Goal: Register for event/course

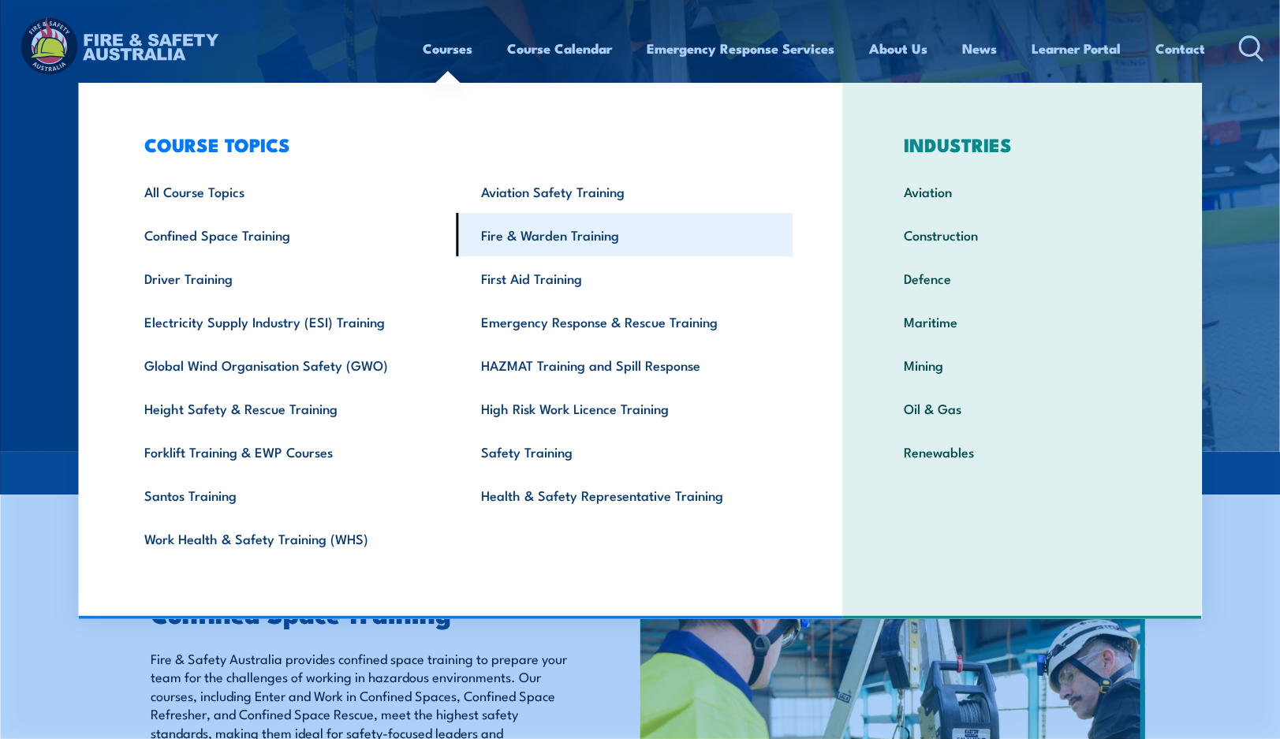
click at [536, 240] on link "Fire & Warden Training" at bounding box center [625, 234] width 337 height 43
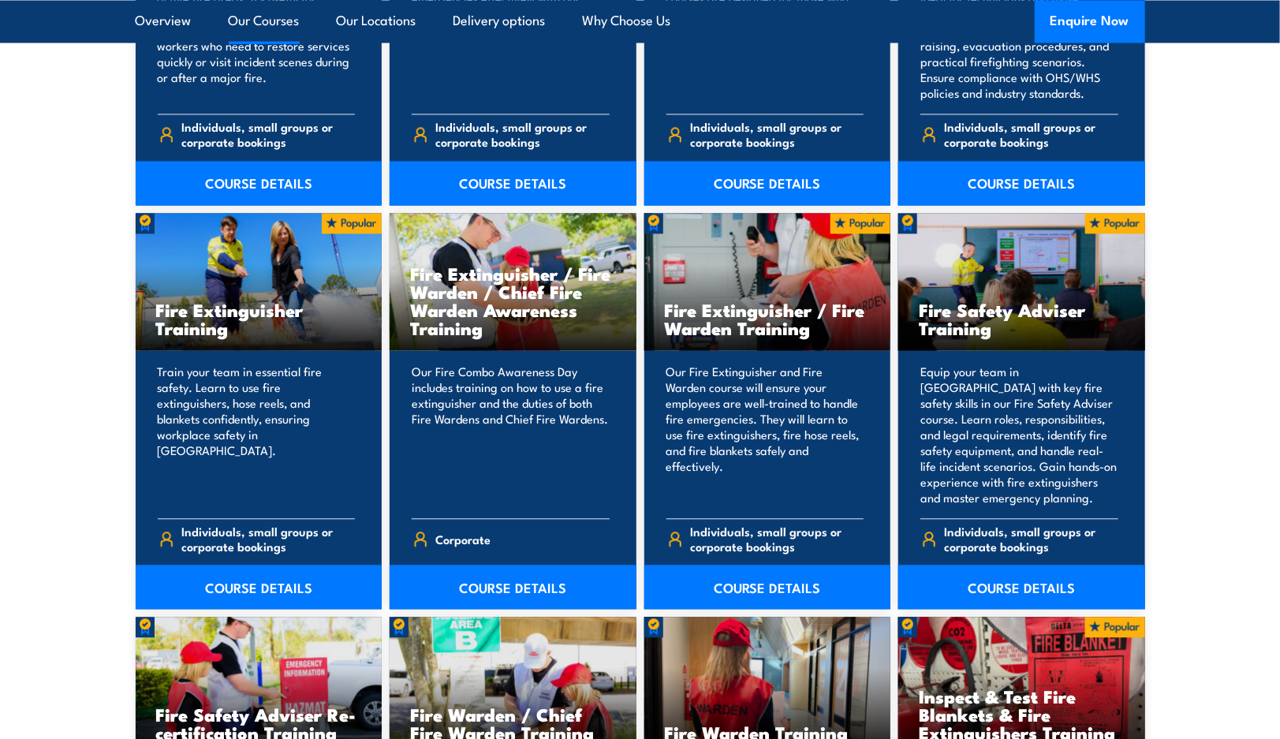
scroll to position [1527, 0]
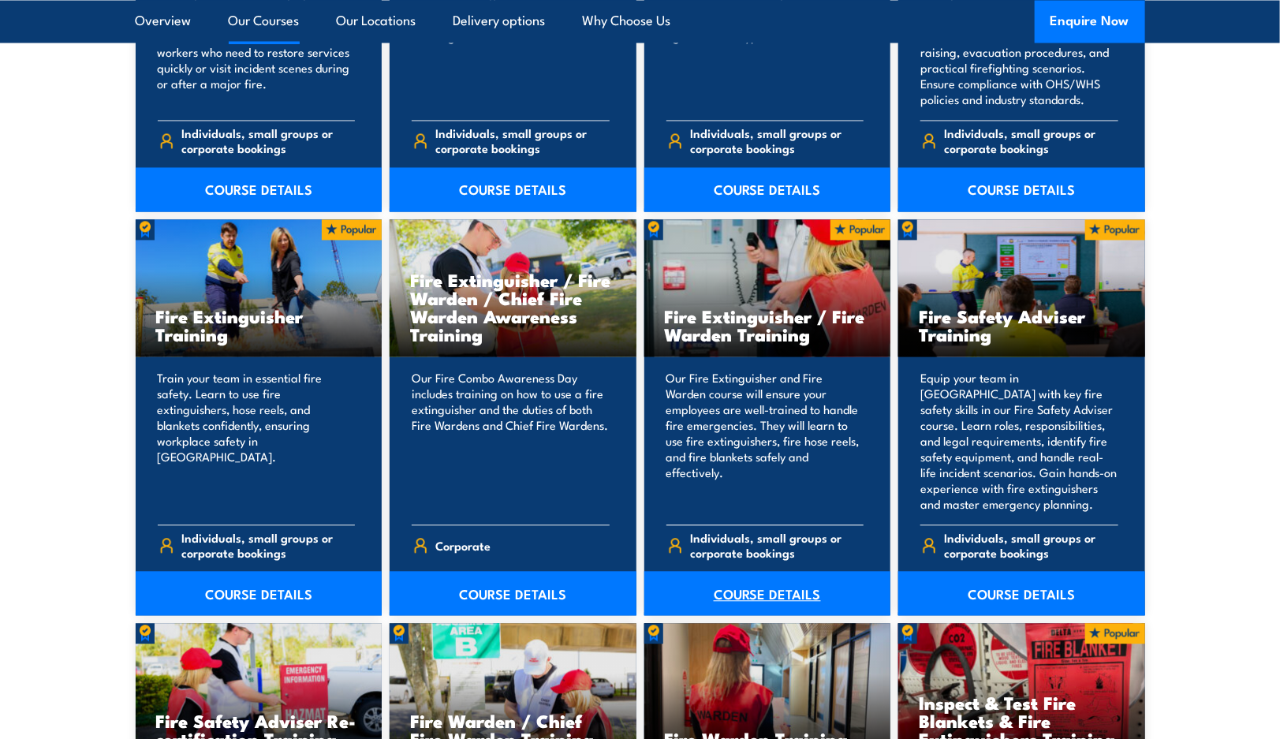
click at [738, 591] on link "COURSE DETAILS" at bounding box center [767, 593] width 247 height 44
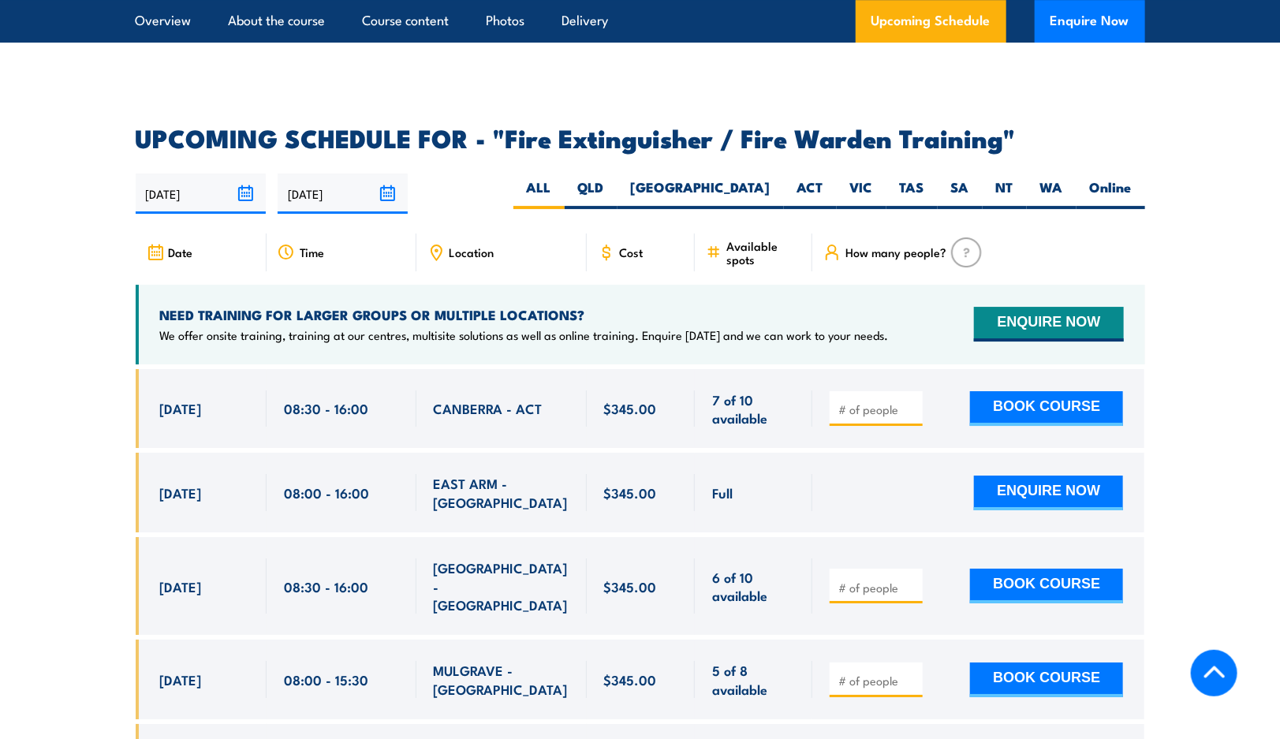
scroll to position [2489, 0]
